Goal: Task Accomplishment & Management: Manage account settings

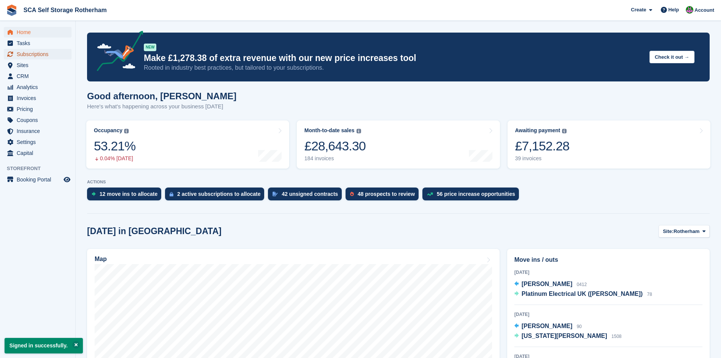
click at [42, 57] on span "Subscriptions" at bounding box center [39, 54] width 45 height 11
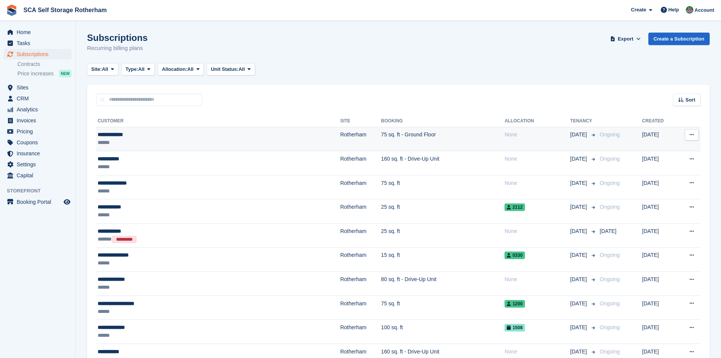
click at [205, 145] on div "******" at bounding box center [175, 143] width 155 height 8
